Goal: Use online tool/utility: Utilize a website feature to perform a specific function

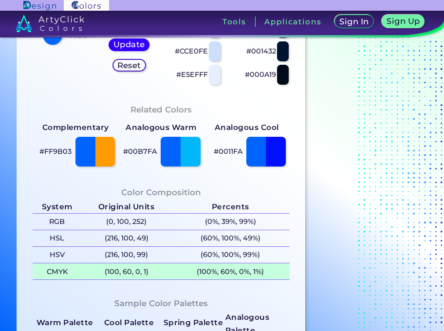
scroll to position [259, 0]
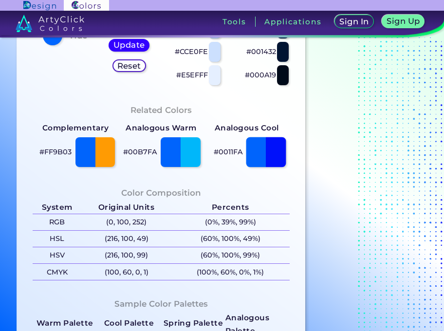
click at [265, 156] on div at bounding box center [266, 152] width 40 height 30
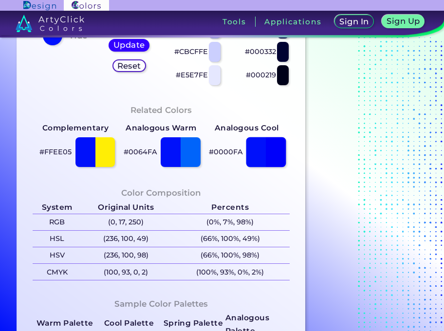
click at [250, 158] on div at bounding box center [266, 152] width 40 height 30
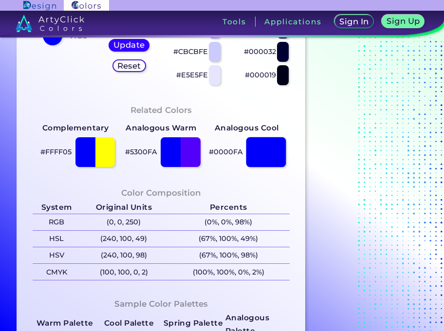
click at [281, 157] on div at bounding box center [266, 152] width 40 height 30
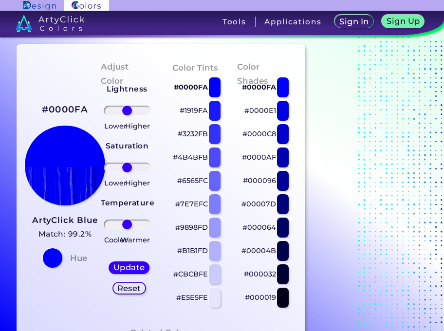
scroll to position [33, 0]
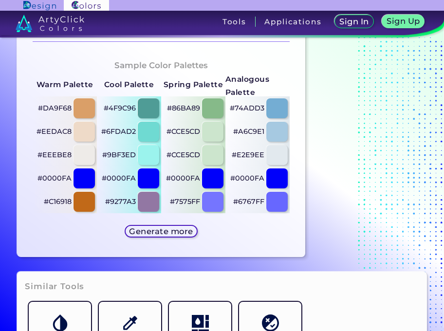
scroll to position [487, 0]
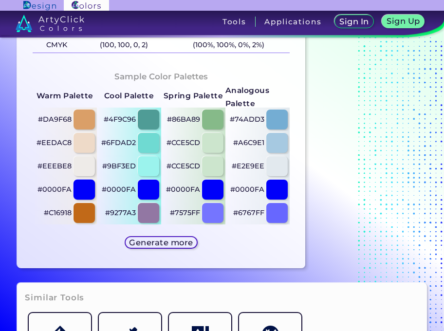
click at [81, 186] on div at bounding box center [83, 190] width 21 height 20
type input "#0000fa"
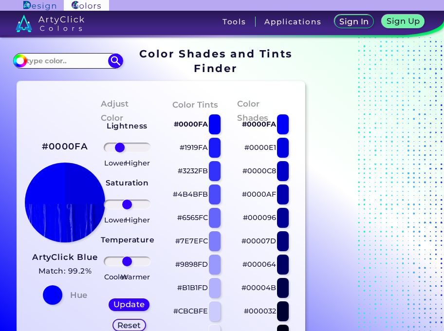
drag, startPoint x: 127, startPoint y: 147, endPoint x: 120, endPoint y: 147, distance: 7.3
type input "-39"
click at [120, 147] on input "range" at bounding box center [127, 148] width 47 height 10
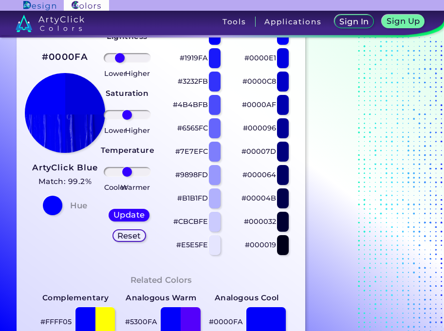
scroll to position [97, 0]
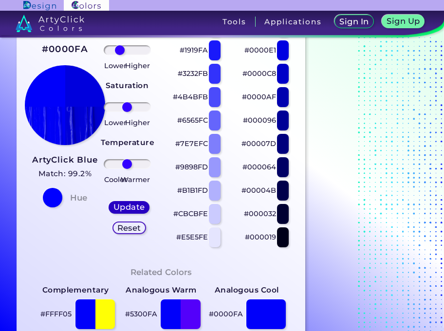
click at [124, 205] on h5 "Update" at bounding box center [129, 207] width 32 height 8
type input "#0000dd"
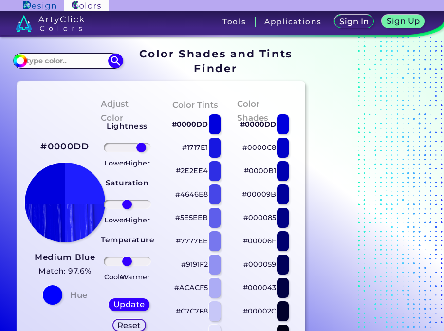
drag, startPoint x: 128, startPoint y: 147, endPoint x: 141, endPoint y: 147, distance: 13.1
click at [141, 147] on input "range" at bounding box center [127, 148] width 47 height 10
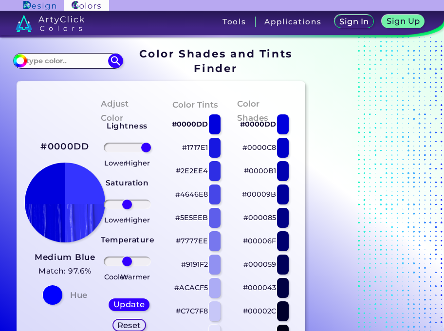
drag, startPoint x: 143, startPoint y: 147, endPoint x: 152, endPoint y: 147, distance: 9.2
click at [151, 147] on input "range" at bounding box center [127, 148] width 47 height 10
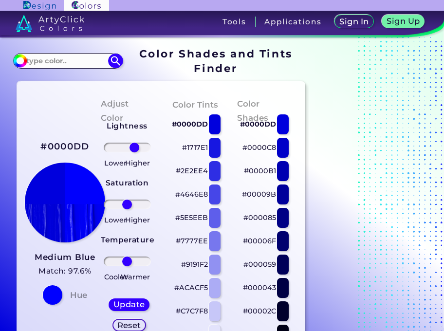
drag, startPoint x: 147, startPoint y: 147, endPoint x: 134, endPoint y: 147, distance: 12.7
type input "39"
click at [134, 147] on input "range" at bounding box center [127, 148] width 47 height 10
drag, startPoint x: 128, startPoint y: 204, endPoint x: 137, endPoint y: 204, distance: 8.8
click at [137, 204] on input "range" at bounding box center [127, 204] width 47 height 10
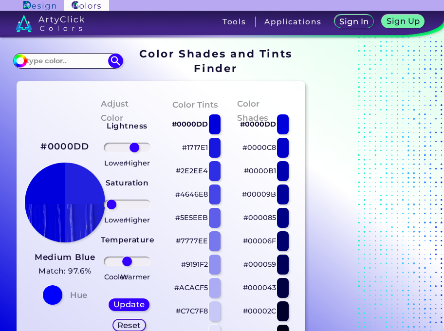
drag, startPoint x: 137, startPoint y: 203, endPoint x: 111, endPoint y: 203, distance: 25.8
click at [111, 203] on input "range" at bounding box center [127, 204] width 47 height 10
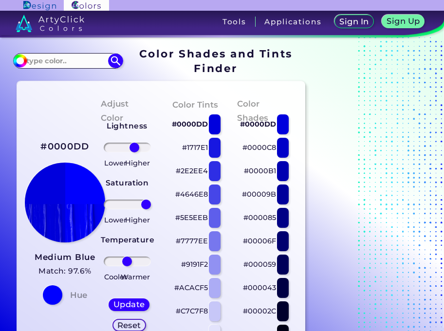
drag, startPoint x: 111, startPoint y: 201, endPoint x: 153, endPoint y: 203, distance: 41.9
click at [151, 203] on input "range" at bounding box center [127, 204] width 47 height 10
drag, startPoint x: 144, startPoint y: 203, endPoint x: 137, endPoint y: 204, distance: 6.8
type input "54"
click at [137, 204] on input "range" at bounding box center [127, 204] width 47 height 10
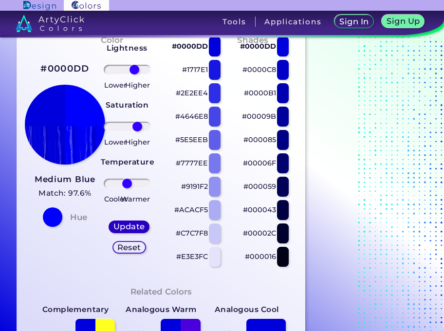
scroll to position [97, 0]
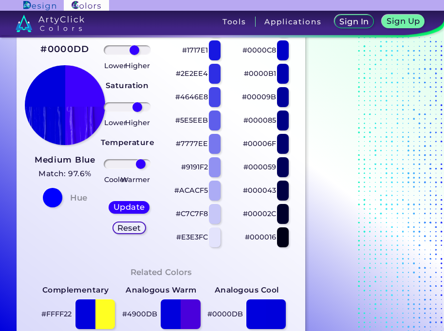
drag, startPoint x: 126, startPoint y: 164, endPoint x: 141, endPoint y: 164, distance: 15.1
click at [141, 164] on input "range" at bounding box center [127, 164] width 47 height 10
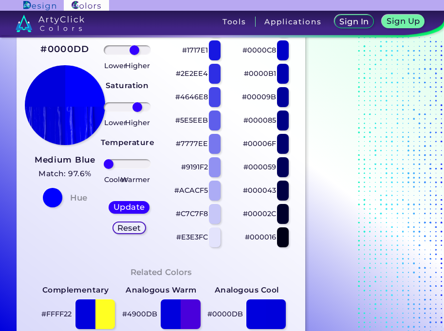
drag, startPoint x: 141, startPoint y: 164, endPoint x: 108, endPoint y: 166, distance: 32.1
type input "-99"
click at [108, 166] on input "range" at bounding box center [127, 164] width 47 height 10
type input "47"
click at [136, 108] on input "range" at bounding box center [127, 107] width 47 height 10
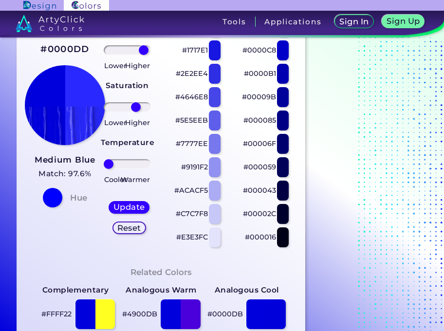
drag, startPoint x: 136, startPoint y: 51, endPoint x: 144, endPoint y: 50, distance: 7.8
type input "88"
click at [144, 50] on input "range" at bounding box center [127, 50] width 47 height 10
click at [129, 205] on h5 "Update" at bounding box center [129, 207] width 30 height 8
type input "#2929ff"
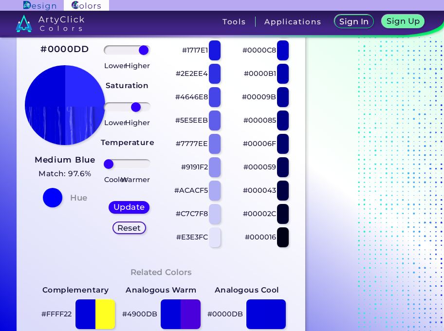
type input "0"
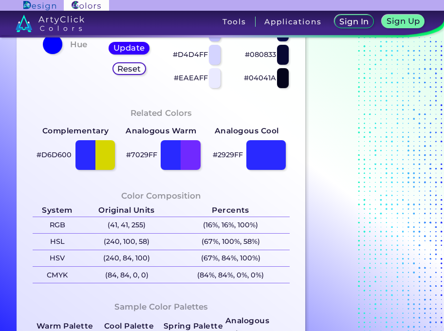
scroll to position [259, 0]
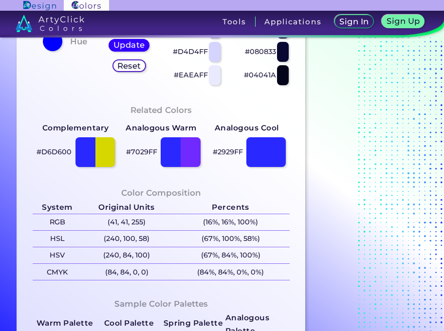
click at [226, 155] on p "#2929FF" at bounding box center [228, 152] width 30 height 12
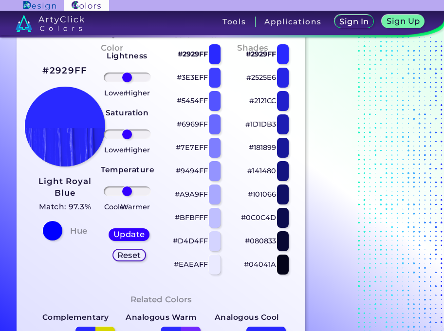
scroll to position [0, 0]
